Goal: Task Accomplishment & Management: Manage account settings

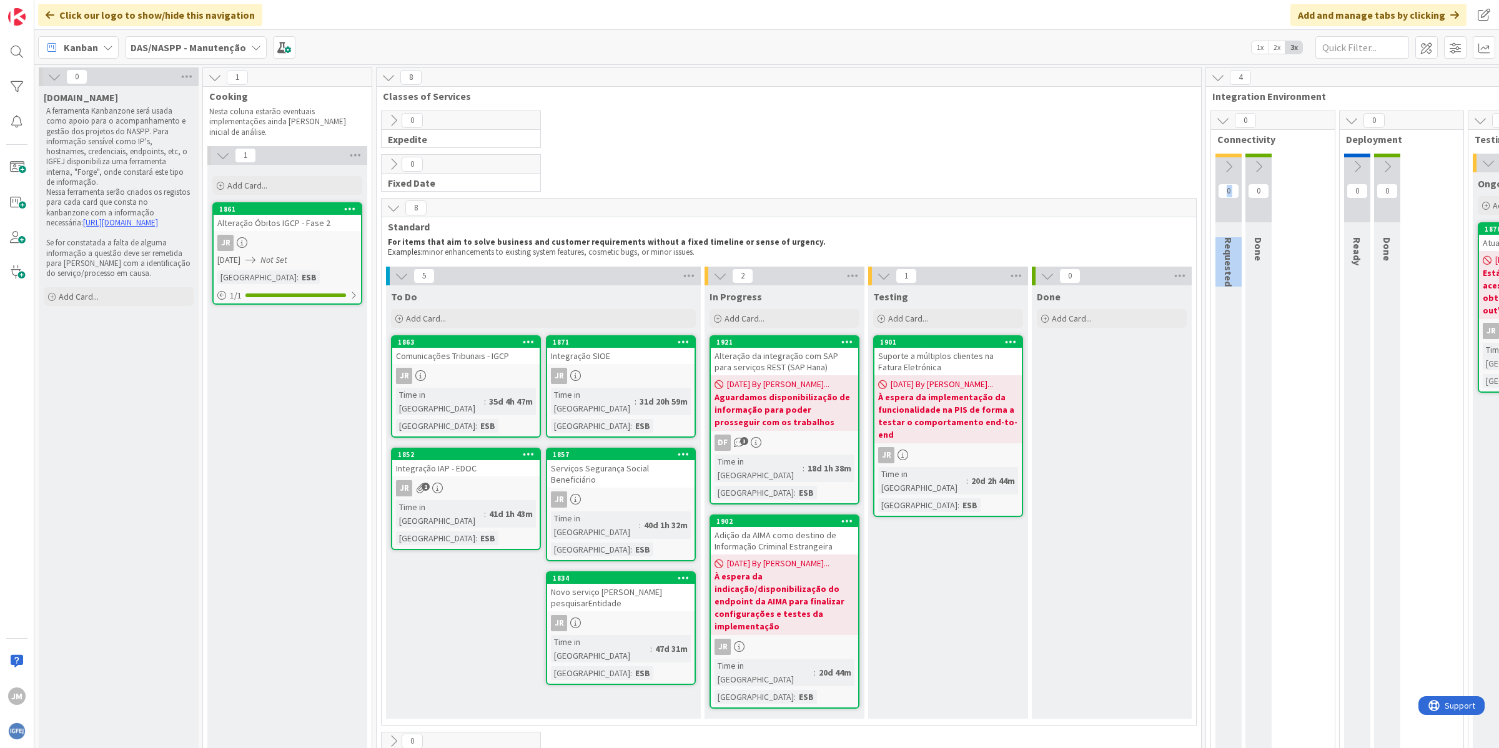
scroll to position [17, 136]
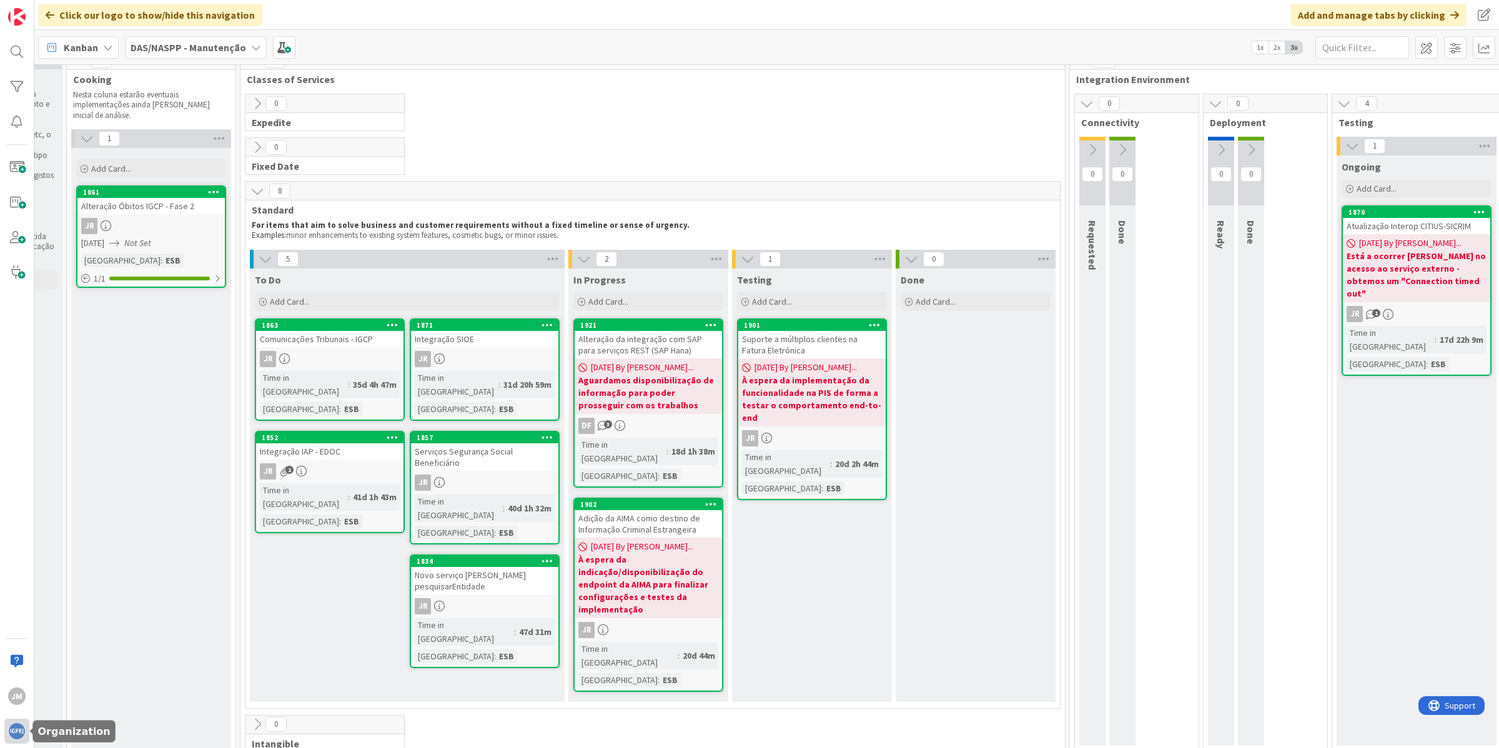
click at [26, 732] on div at bounding box center [16, 731] width 25 height 25
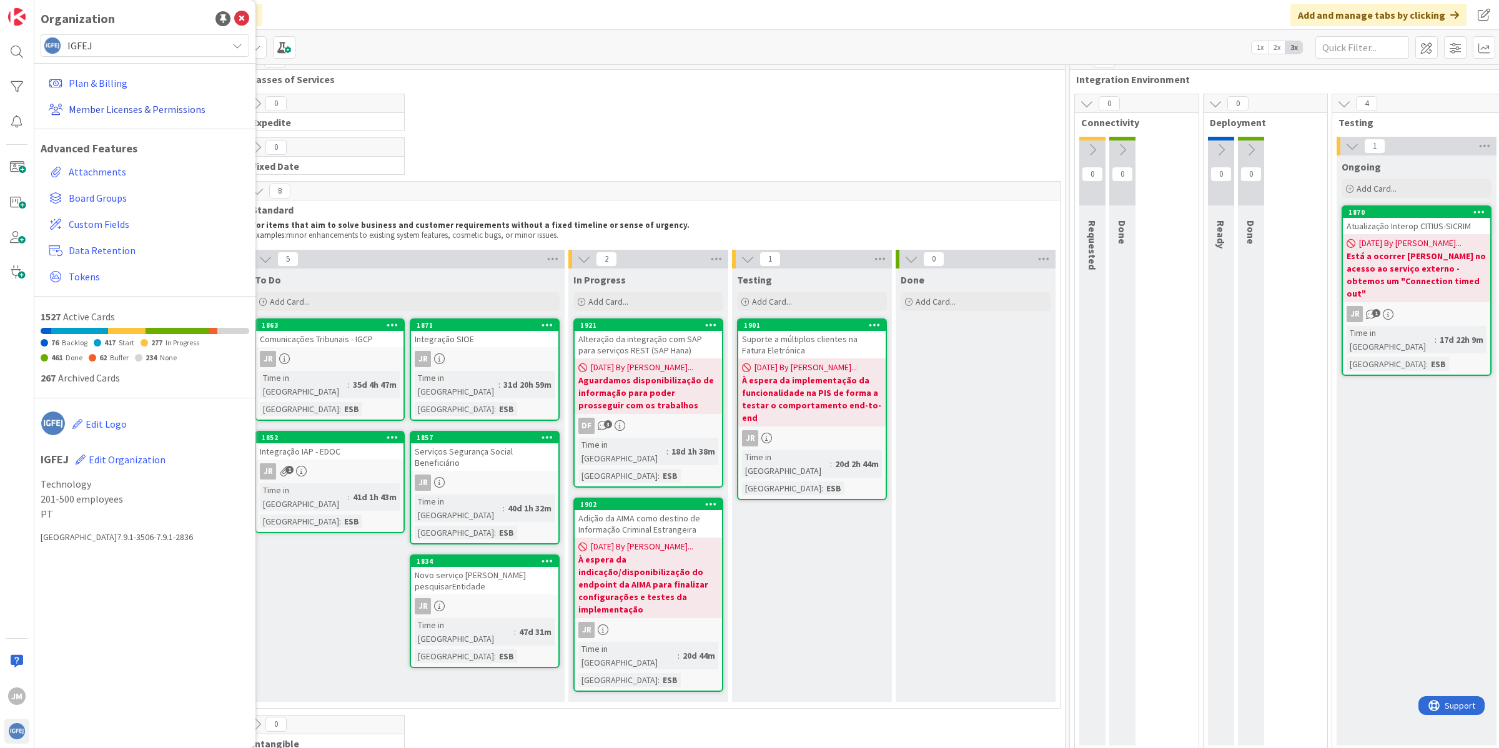
click at [131, 102] on link "Member Licenses & Permissions" at bounding box center [146, 109] width 205 height 22
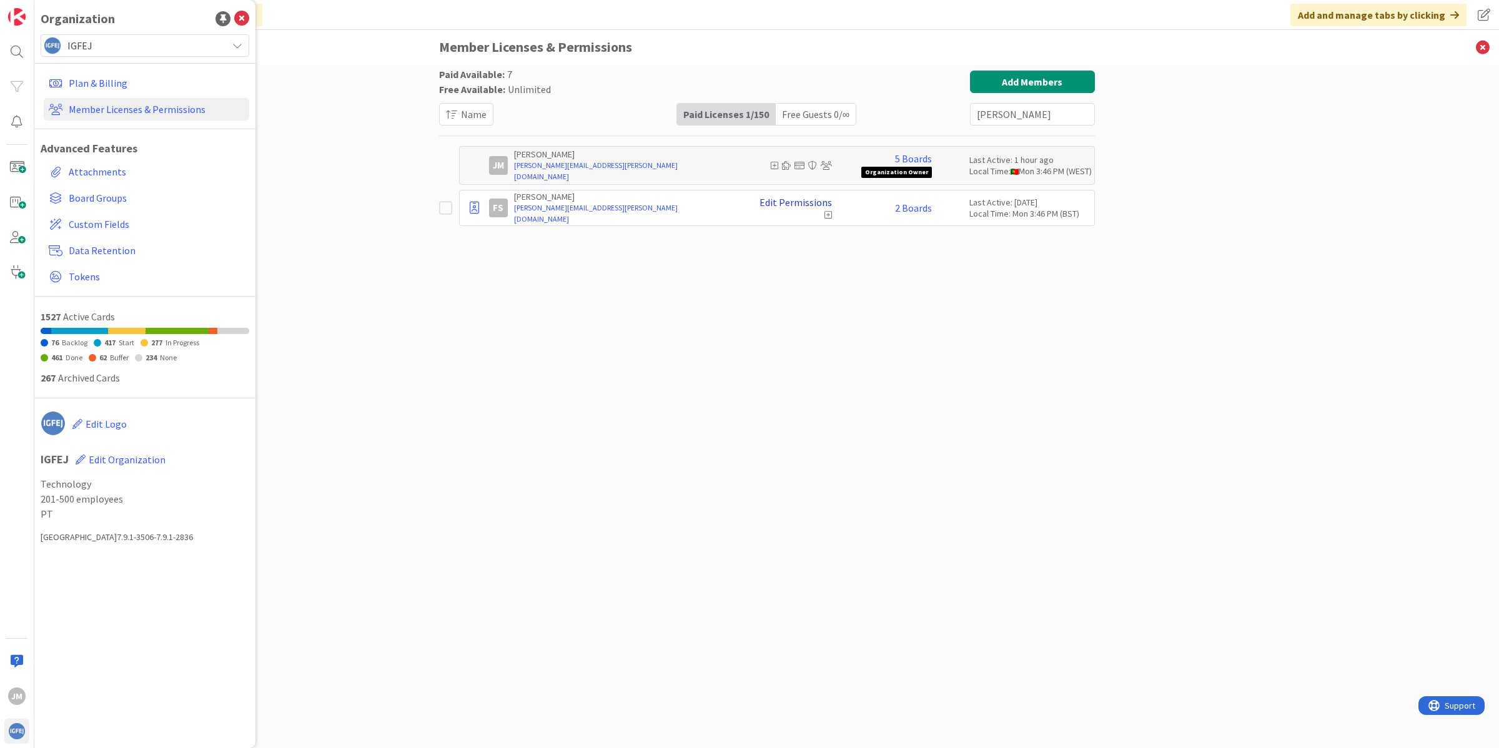
click at [819, 206] on link "Edit Permissions" at bounding box center [795, 202] width 72 height 11
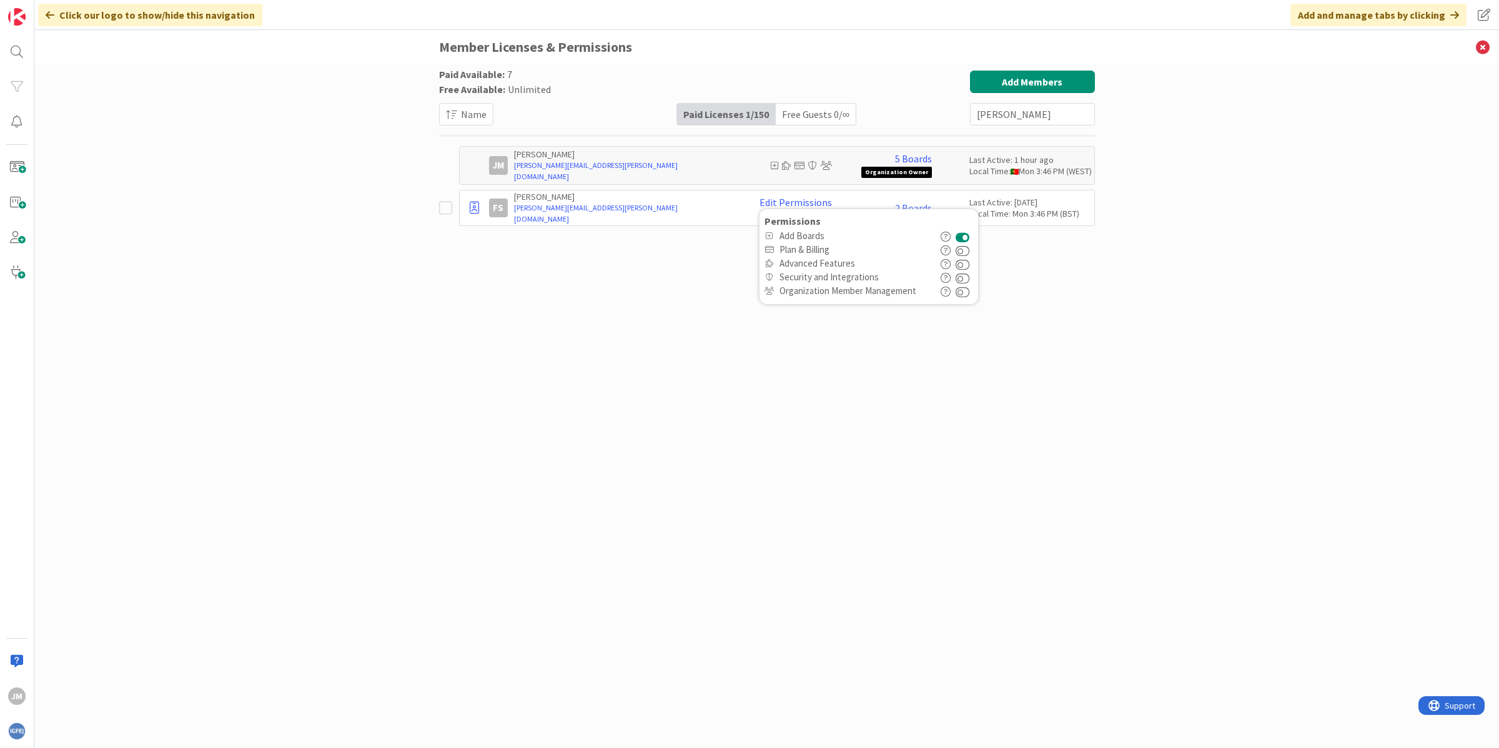
click at [607, 278] on div "Paid Available: 7 Free Available: Unlimited Name Paid Licenses 1 / 150 Free Gue…" at bounding box center [767, 394] width 656 height 646
click at [792, 207] on link "Edit Permissions" at bounding box center [795, 202] width 72 height 11
click at [969, 238] on button at bounding box center [963, 236] width 14 height 14
click at [904, 210] on link "2 Boards" at bounding box center [913, 207] width 37 height 11
click at [909, 244] on span at bounding box center [907, 246] width 15 height 15
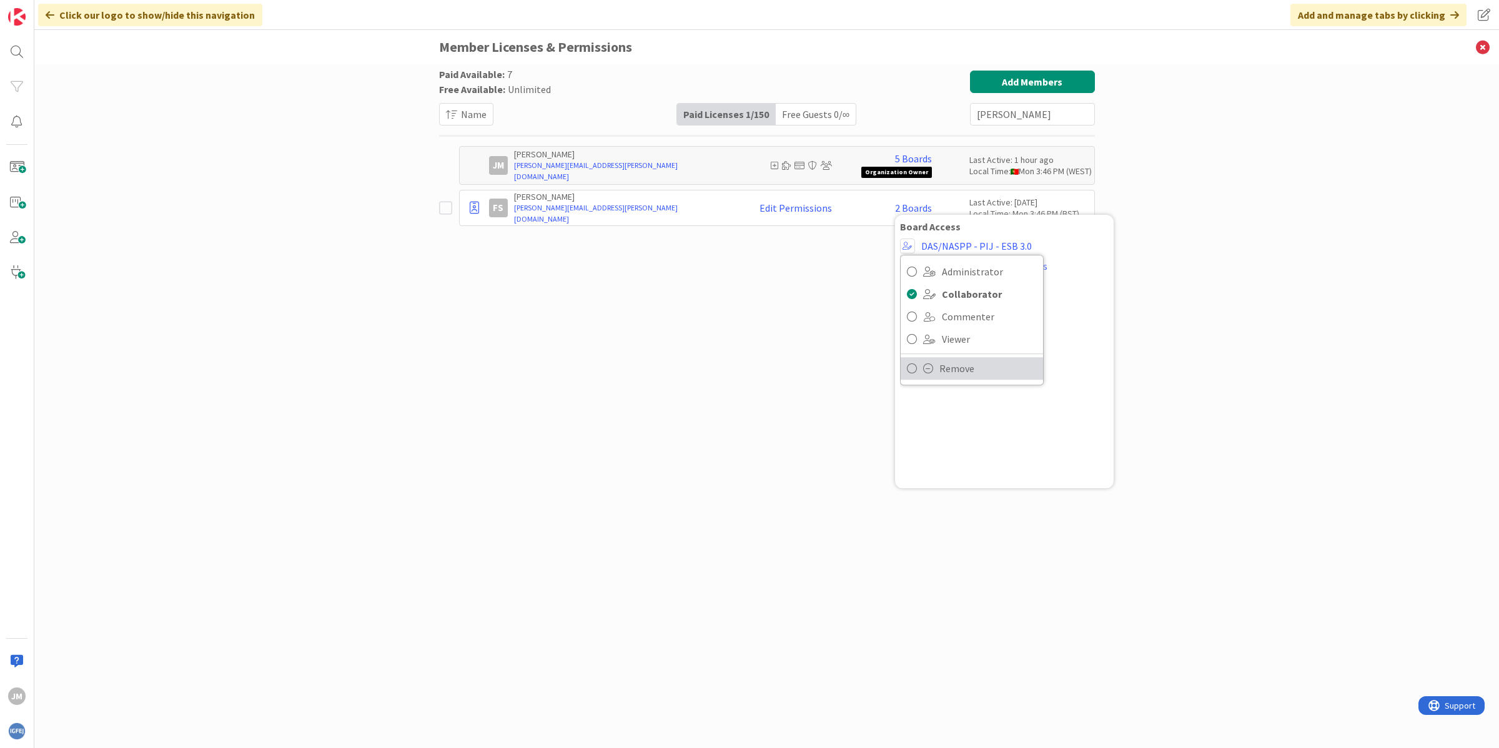
click at [935, 378] on link "Remove" at bounding box center [972, 368] width 142 height 22
click at [911, 252] on span at bounding box center [911, 246] width 15 height 15
click at [944, 367] on span "Remove" at bounding box center [992, 368] width 97 height 19
click at [572, 282] on div "Paid Available: 7 Free Available: Unlimited Name Paid Licenses 1 / 150 Free Gue…" at bounding box center [767, 394] width 656 height 646
click at [476, 210] on icon at bounding box center [474, 208] width 9 height 12
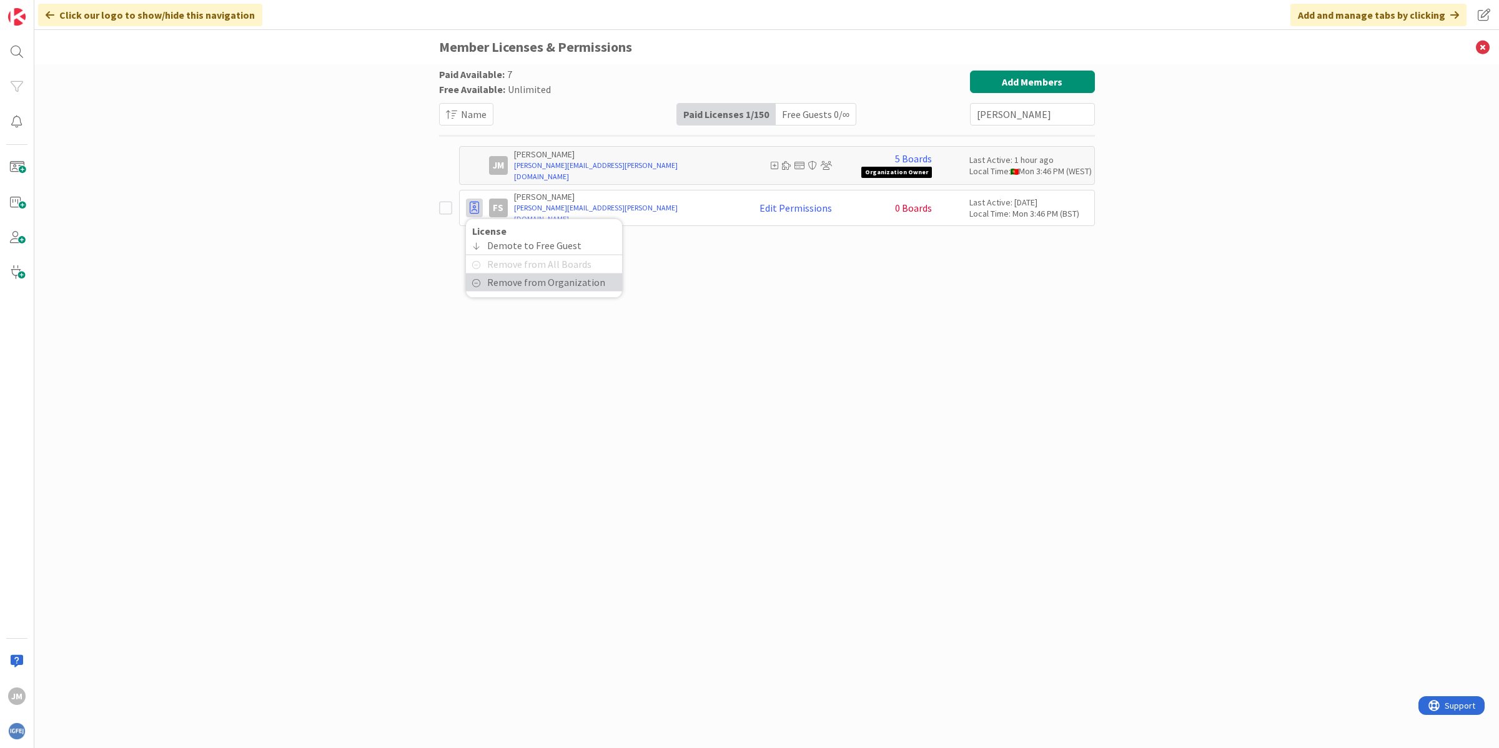
click at [516, 284] on span "Remove from Organization" at bounding box center [546, 283] width 118 height 18
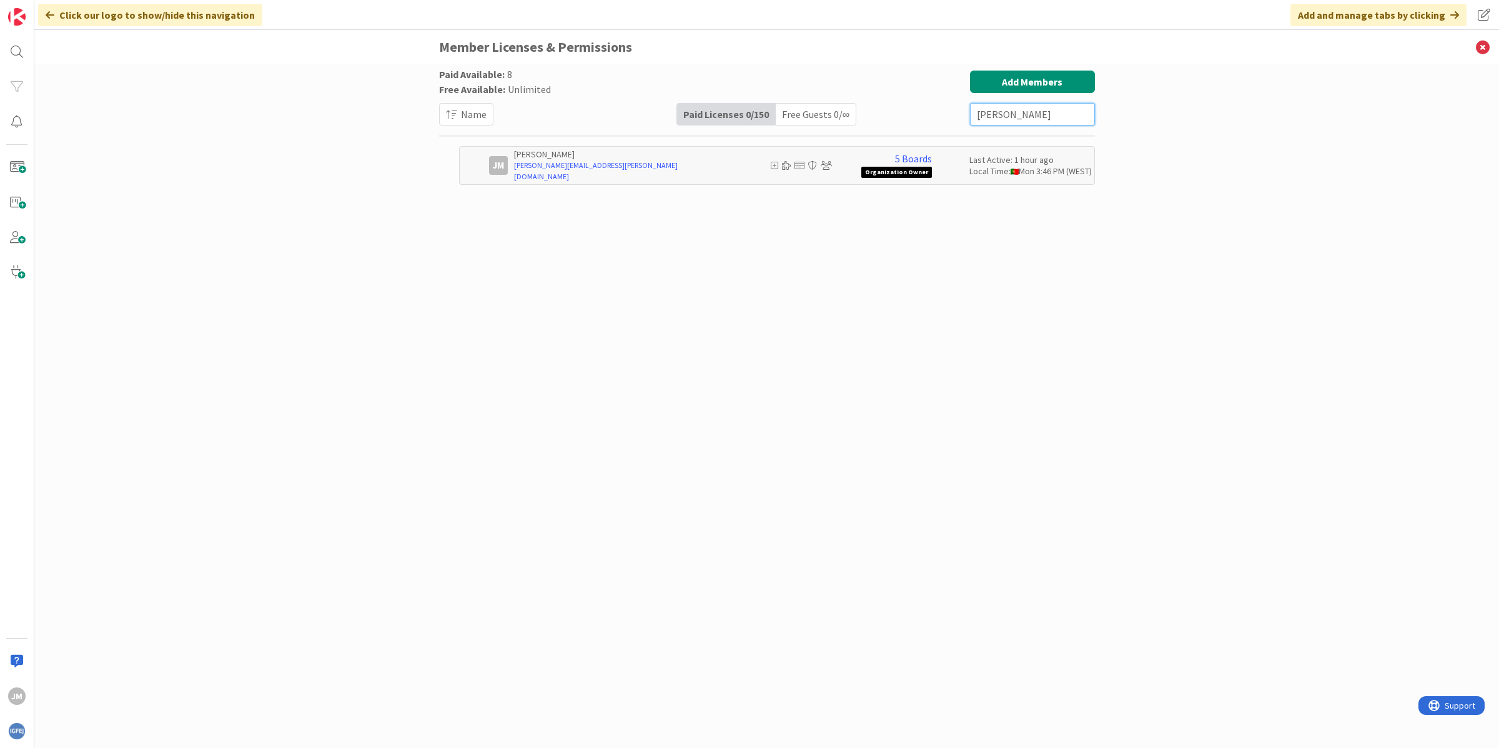
click at [1071, 114] on input "[PERSON_NAME]" at bounding box center [1032, 114] width 125 height 22
click at [906, 214] on link "2 Boards" at bounding box center [913, 207] width 37 height 11
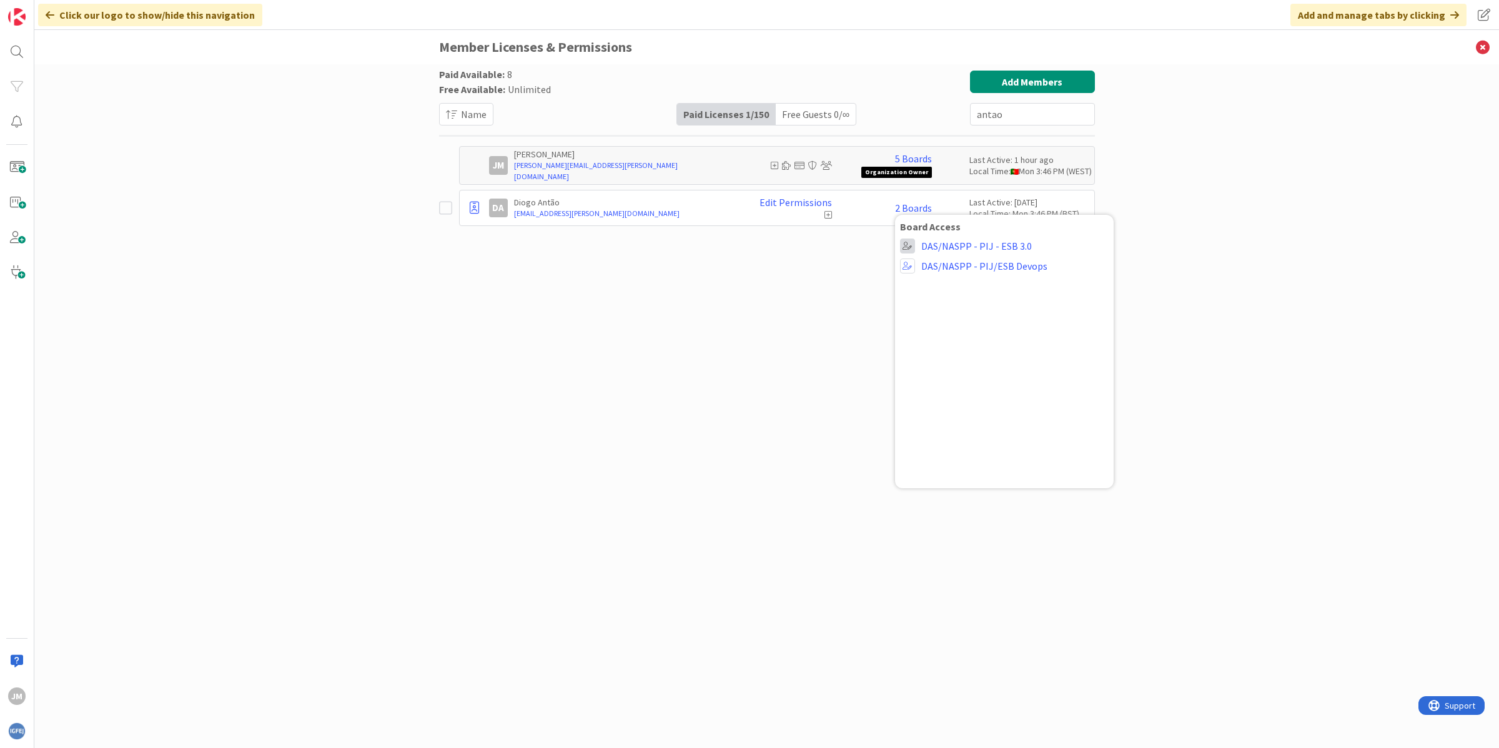
click at [909, 249] on span at bounding box center [907, 246] width 15 height 15
click at [946, 365] on span "Remove" at bounding box center [987, 368] width 97 height 19
click at [910, 252] on span at bounding box center [911, 246] width 15 height 15
click at [947, 377] on span "Remove" at bounding box center [992, 368] width 97 height 19
click at [804, 200] on link "Edit Permissions" at bounding box center [795, 202] width 72 height 11
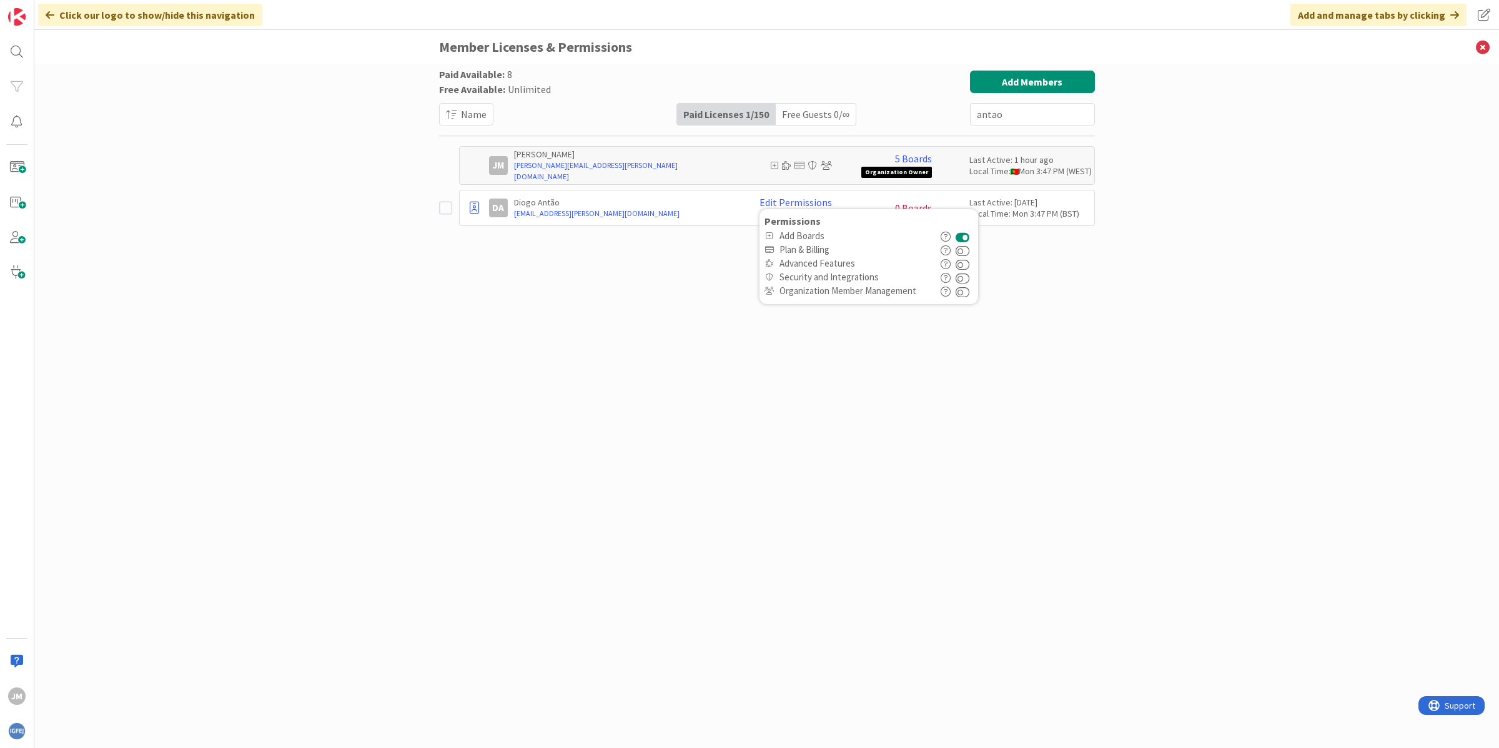
click at [965, 236] on button at bounding box center [963, 236] width 14 height 14
click at [622, 292] on div "Paid Available: 8 Free Available: Unlimited Name Paid Licenses 1 / 150 Free Gue…" at bounding box center [767, 394] width 656 height 646
click at [475, 207] on icon at bounding box center [474, 208] width 9 height 12
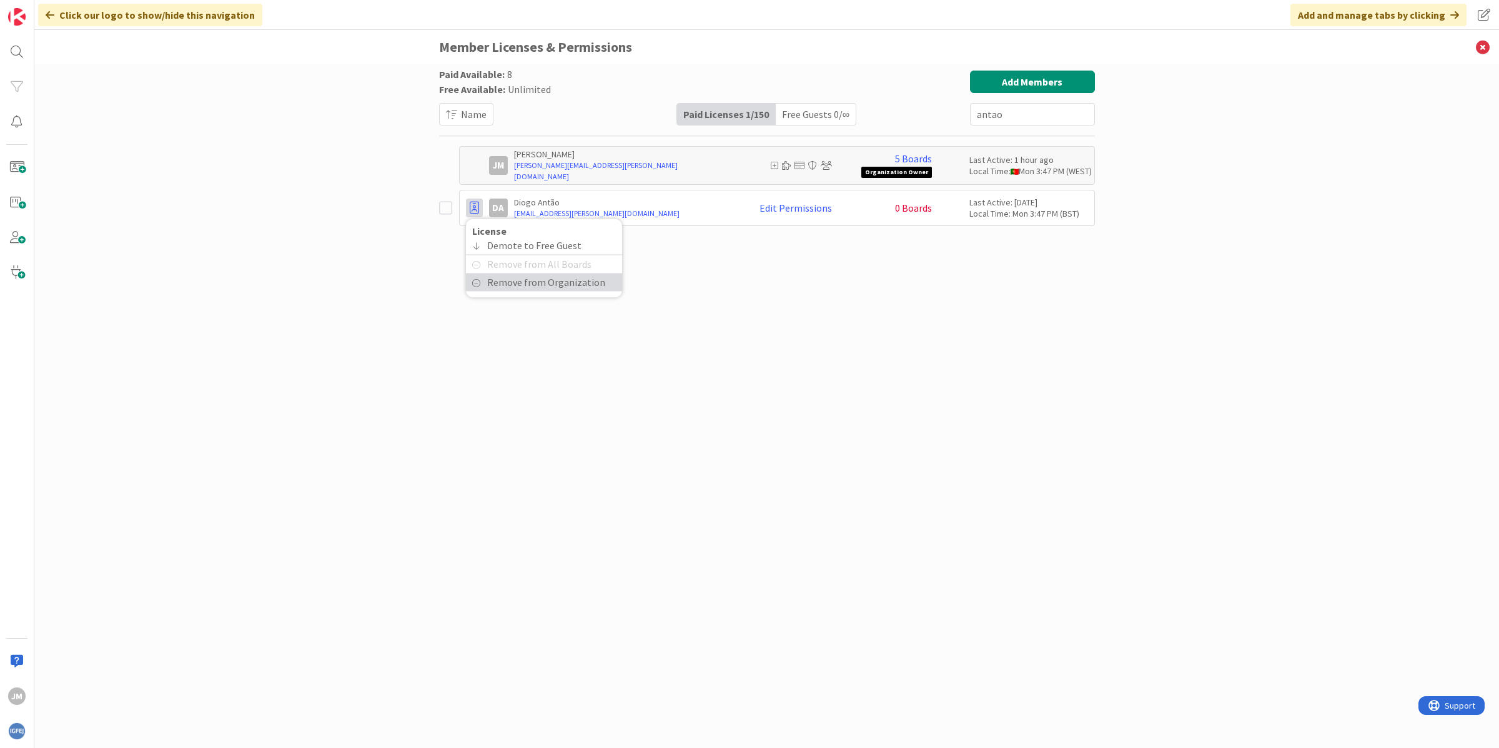
click at [525, 278] on span "Remove from Organization" at bounding box center [546, 283] width 118 height 18
click at [1017, 117] on input "antao" at bounding box center [1032, 114] width 125 height 22
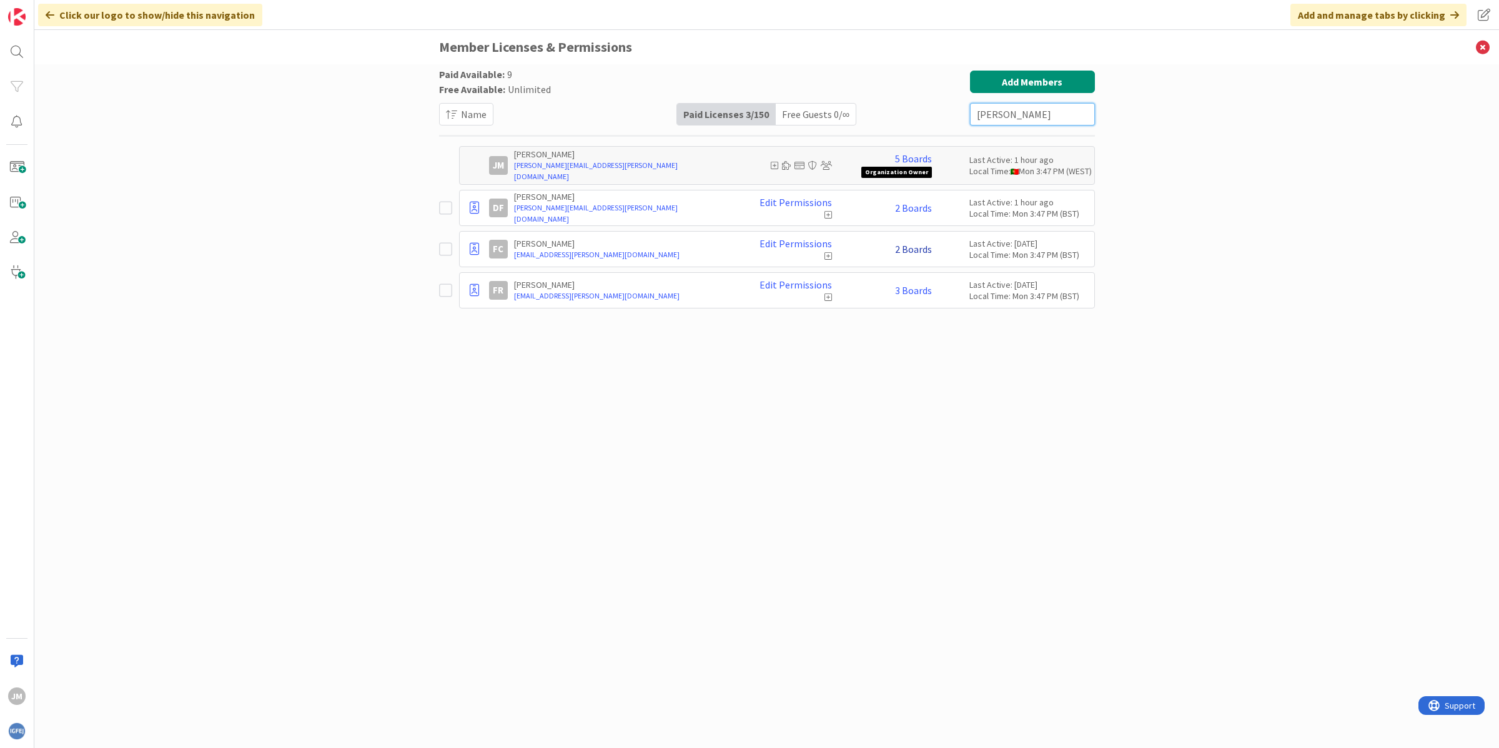
type input "[PERSON_NAME]"
click at [906, 251] on link "2 Boards" at bounding box center [913, 249] width 37 height 11
click at [903, 286] on span at bounding box center [907, 287] width 15 height 15
click at [957, 410] on span "Remove" at bounding box center [987, 409] width 97 height 19
click at [912, 292] on span at bounding box center [911, 287] width 15 height 15
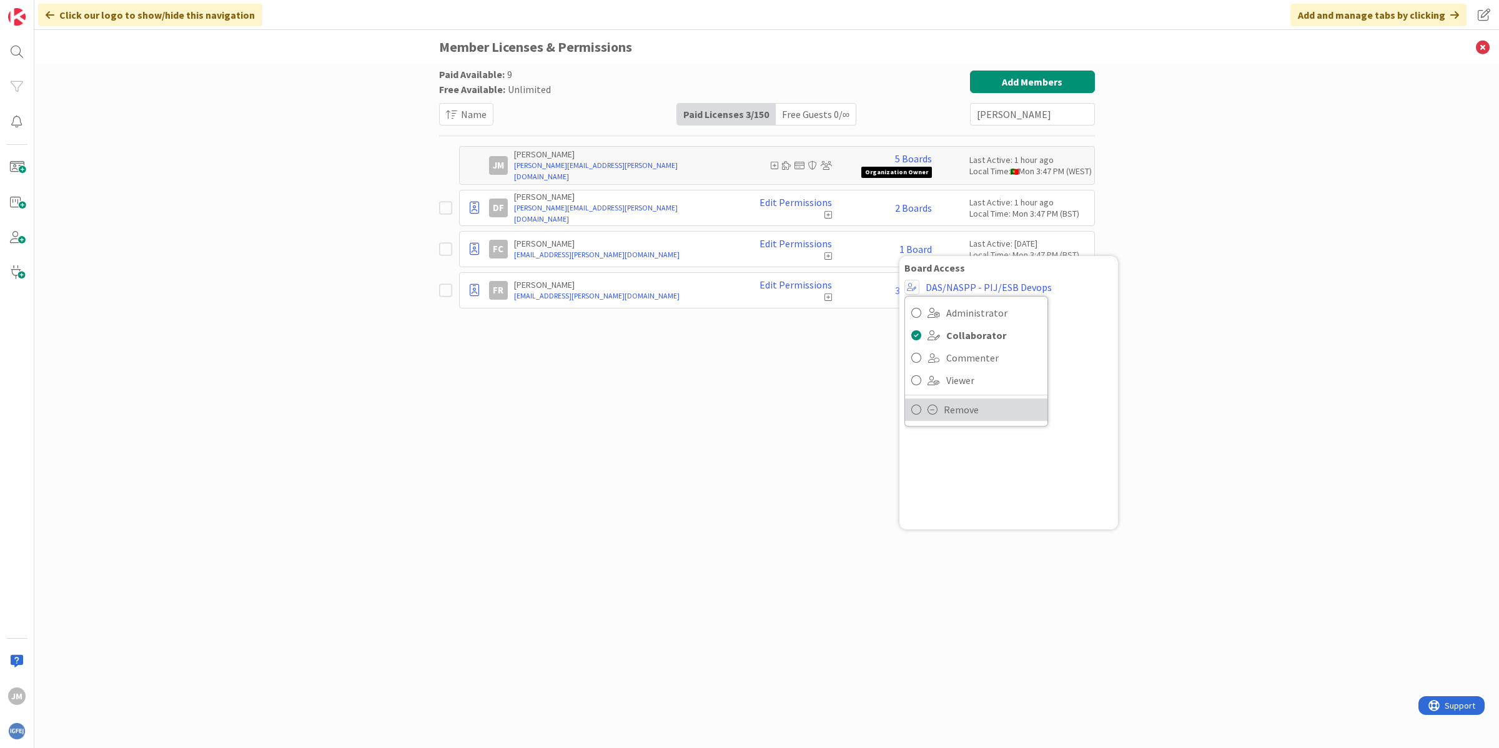
click at [944, 407] on span "Remove" at bounding box center [992, 409] width 97 height 19
click at [779, 240] on link "Edit Permissions" at bounding box center [795, 243] width 72 height 11
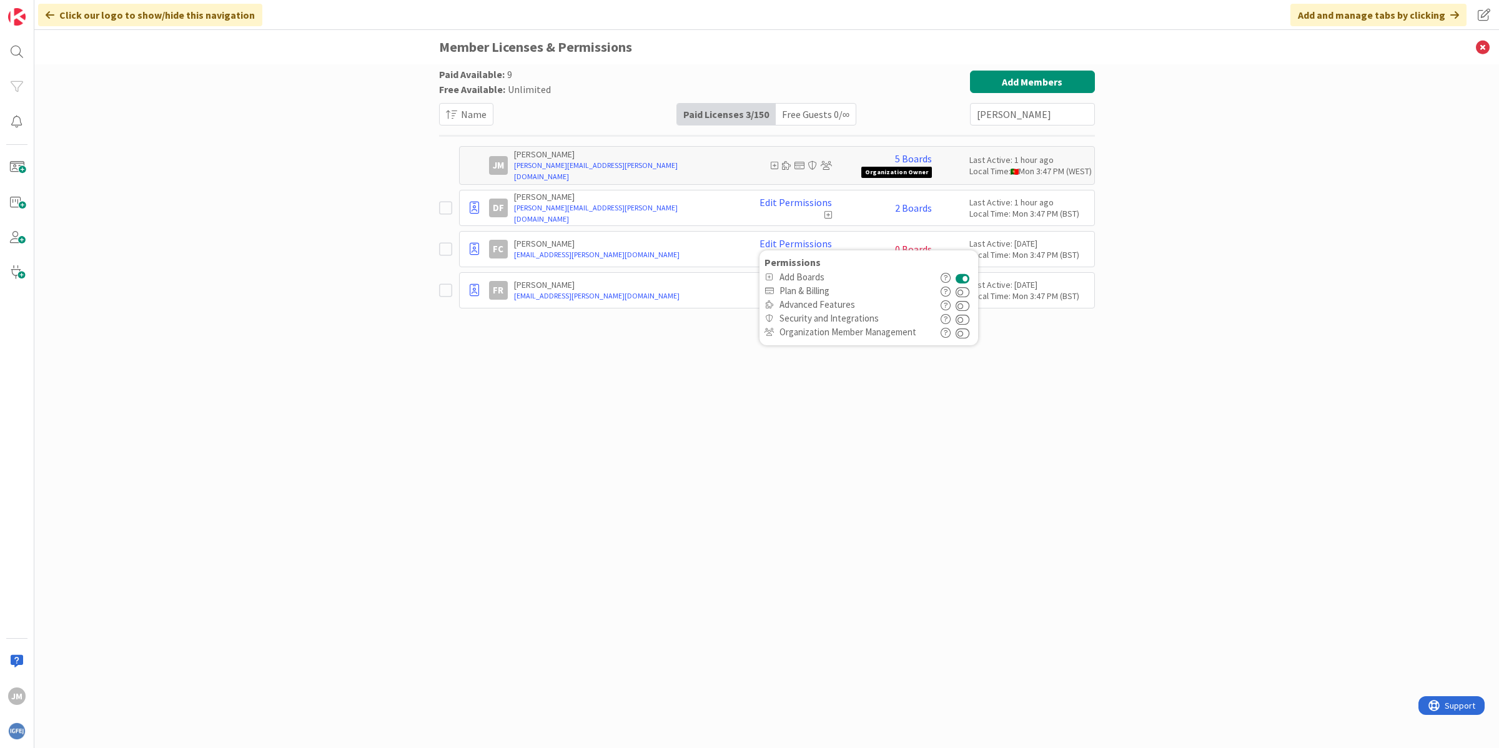
click at [967, 278] on button at bounding box center [963, 277] width 14 height 14
click at [475, 248] on icon at bounding box center [474, 249] width 9 height 12
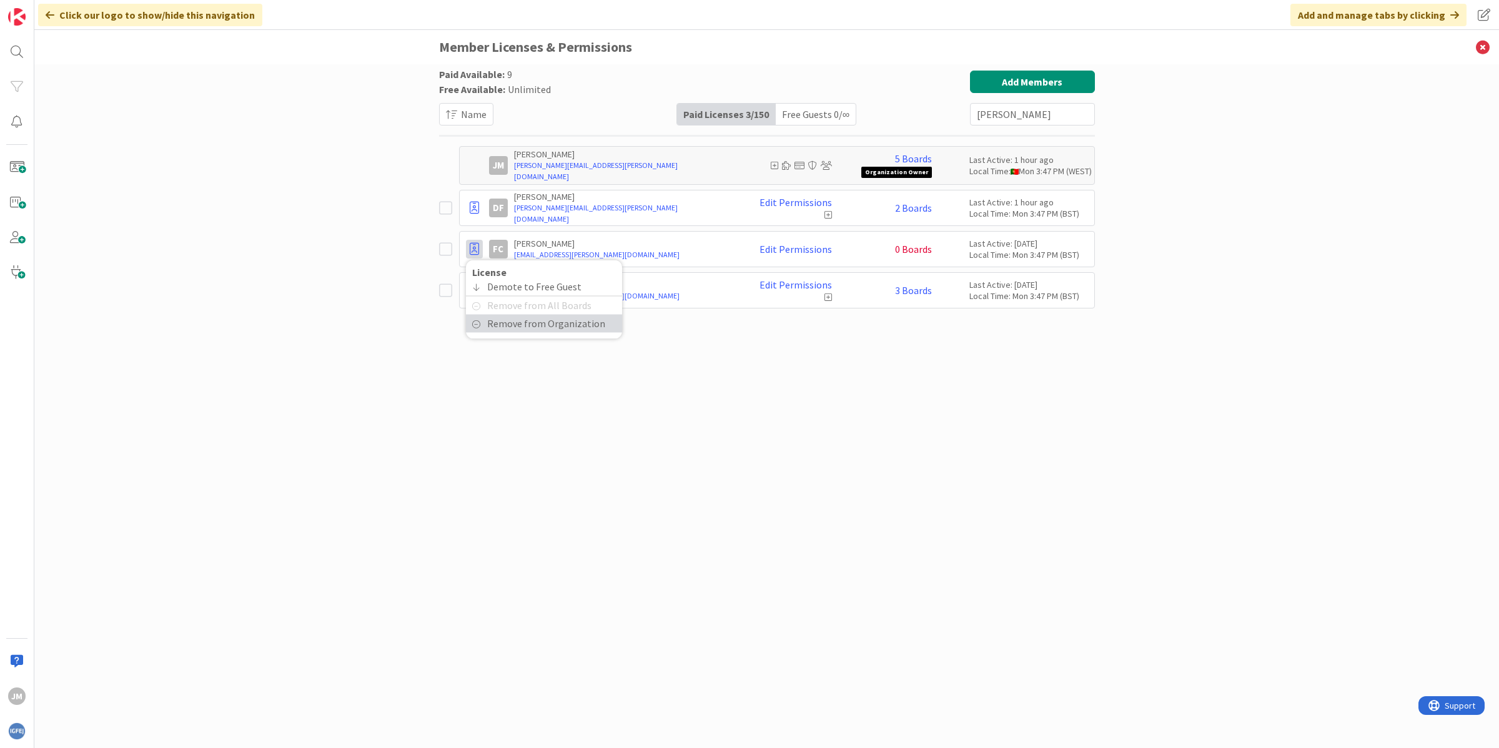
click at [538, 324] on span "Remove from Organization" at bounding box center [546, 324] width 118 height 18
click at [1476, 51] on icon at bounding box center [1483, 47] width 32 height 34
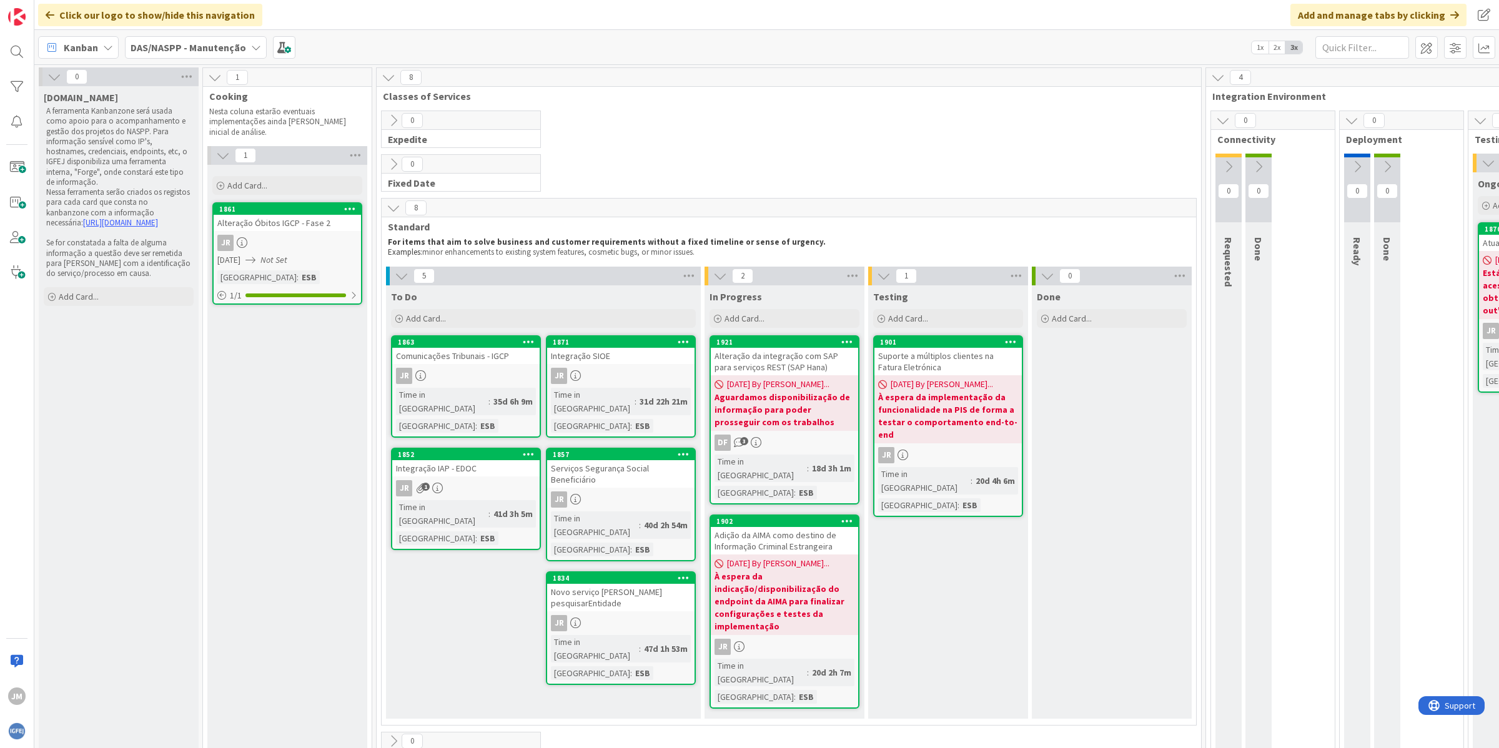
click at [604, 584] on div "Novo serviço [PERSON_NAME] pesquisarEntidade" at bounding box center [620, 597] width 147 height 27
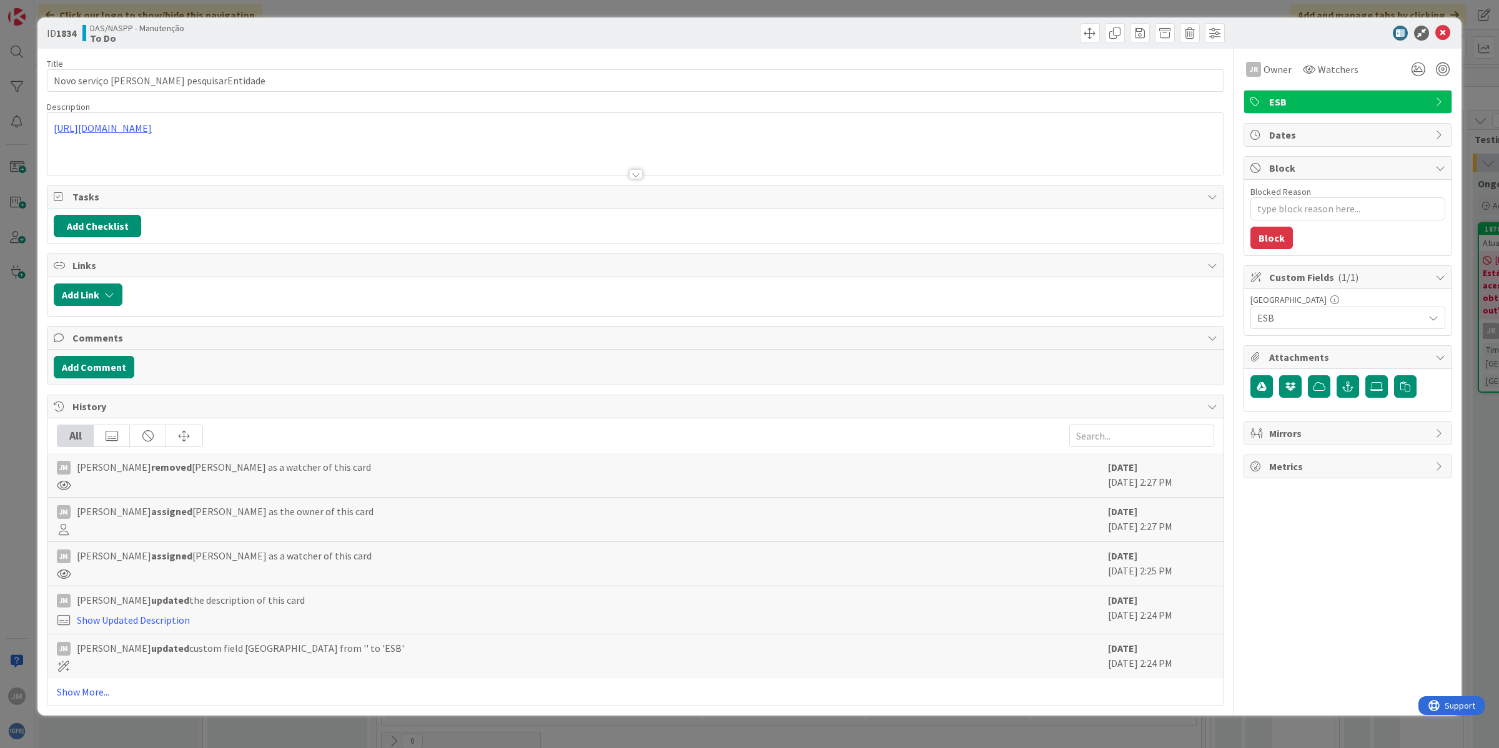
type textarea "x"
click at [1447, 35] on icon at bounding box center [1442, 33] width 15 height 15
